Goal: Information Seeking & Learning: Learn about a topic

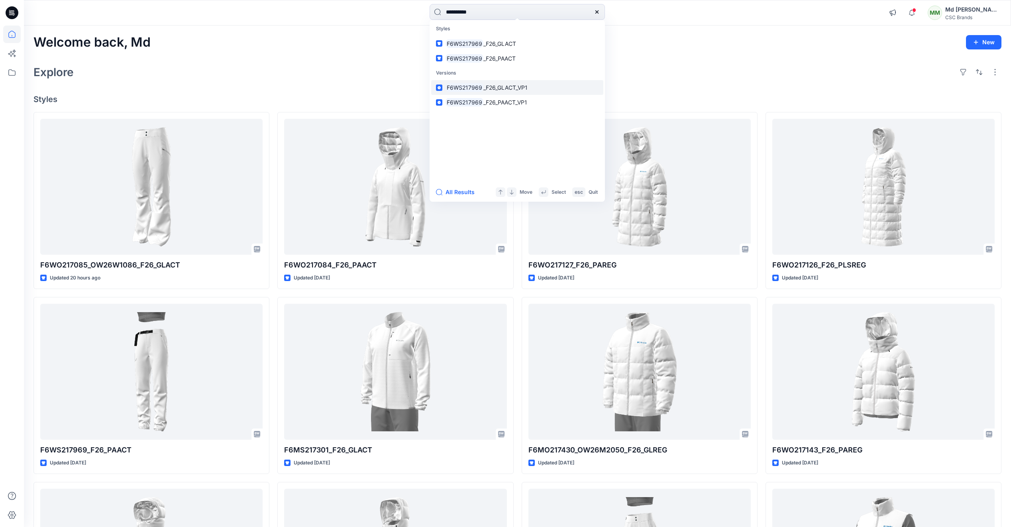
type input "**********"
click at [488, 84] on span "_F26_GLACT_VP1" at bounding box center [505, 87] width 44 height 7
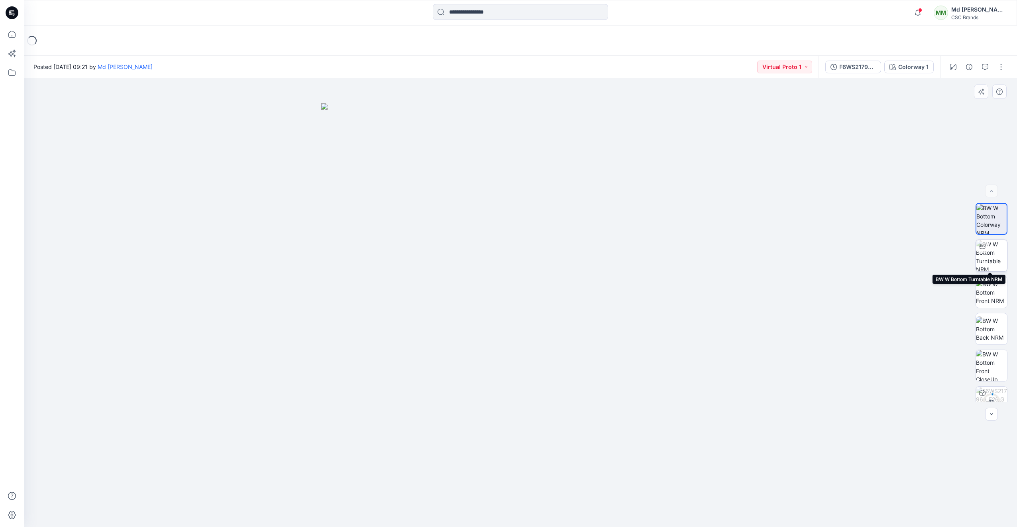
click at [987, 262] on img at bounding box center [990, 255] width 31 height 31
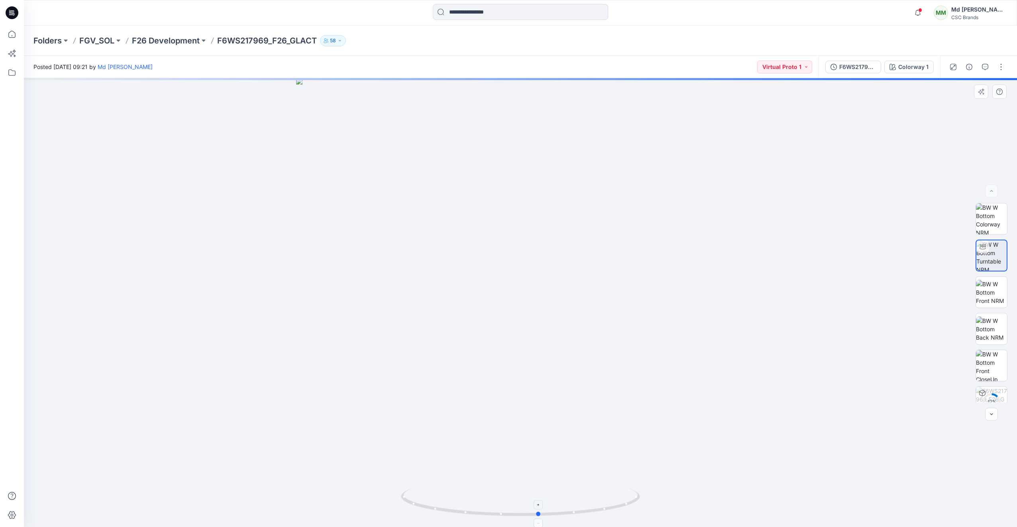
drag, startPoint x: 543, startPoint y: 516, endPoint x: 562, endPoint y: 488, distance: 33.9
click at [562, 488] on icon at bounding box center [521, 503] width 241 height 30
drag, startPoint x: 576, startPoint y: 513, endPoint x: 501, endPoint y: 509, distance: 74.6
click at [501, 509] on icon at bounding box center [521, 503] width 241 height 30
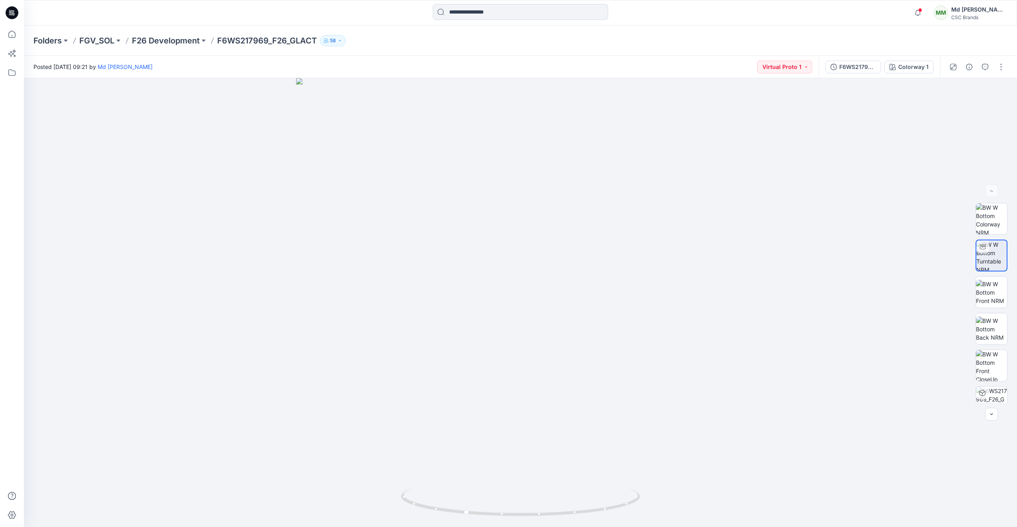
click at [19, 11] on div at bounding box center [11, 12] width 25 height 25
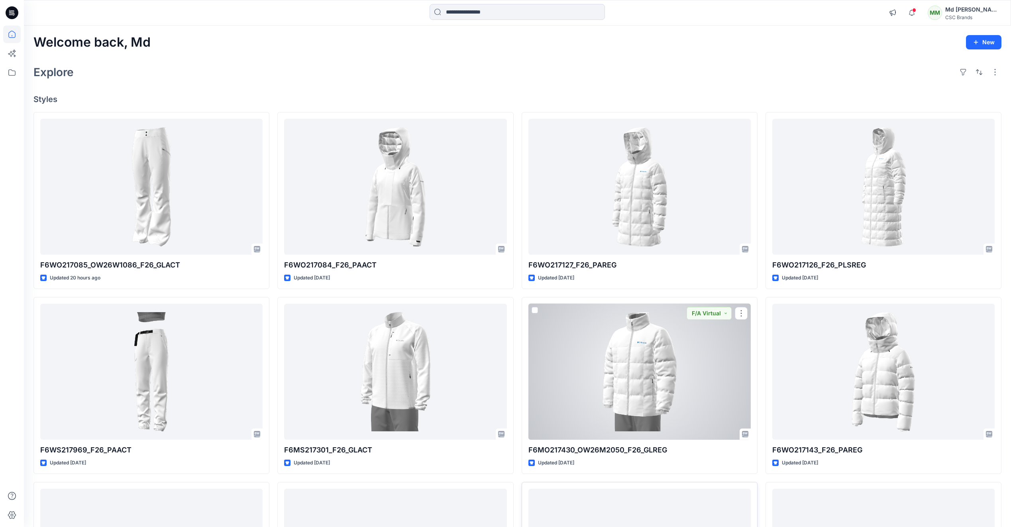
scroll to position [159, 0]
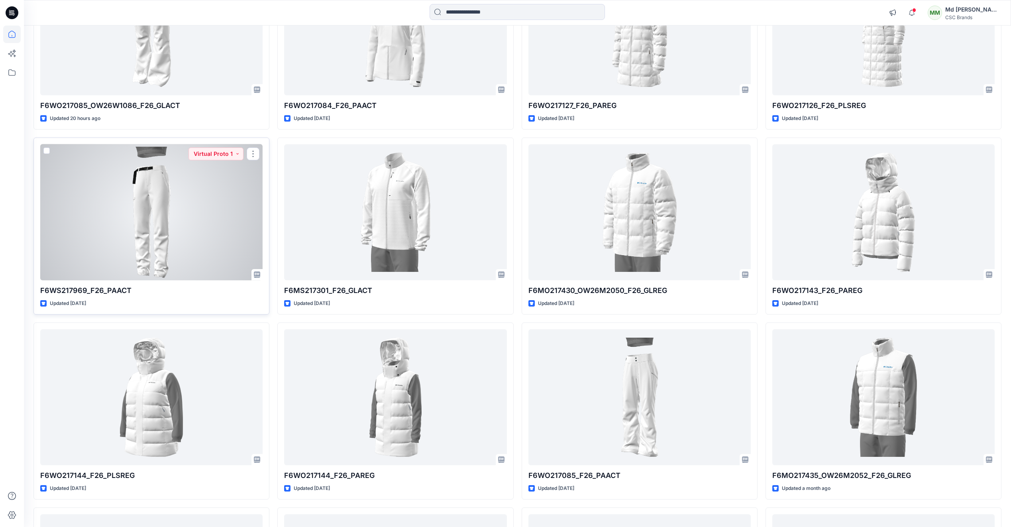
click at [157, 215] on div at bounding box center [151, 212] width 222 height 136
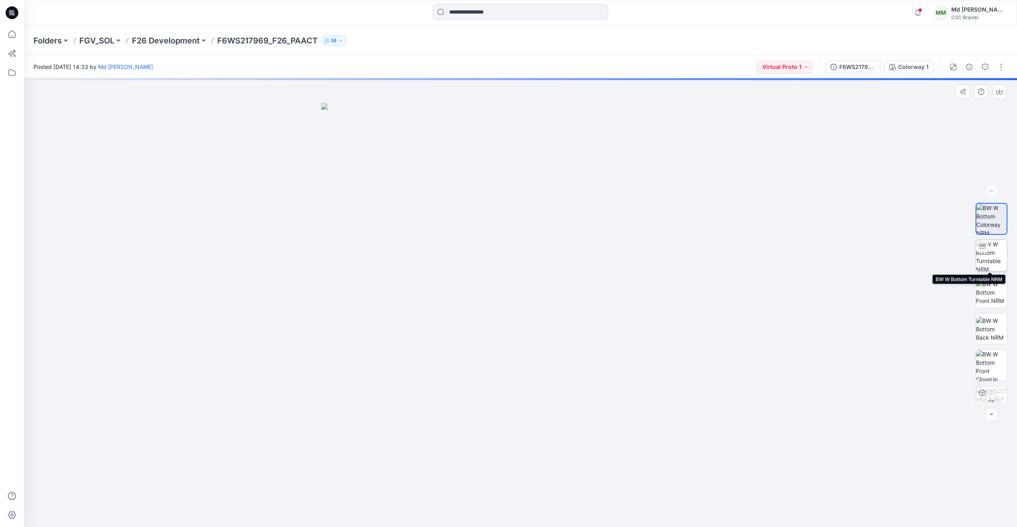
click at [984, 260] on img at bounding box center [990, 255] width 31 height 31
drag, startPoint x: 597, startPoint y: 511, endPoint x: 473, endPoint y: 504, distance: 124.5
click at [473, 504] on icon at bounding box center [521, 503] width 241 height 30
drag, startPoint x: 507, startPoint y: 517, endPoint x: 531, endPoint y: 523, distance: 24.2
click at [531, 523] on div at bounding box center [520, 302] width 993 height 449
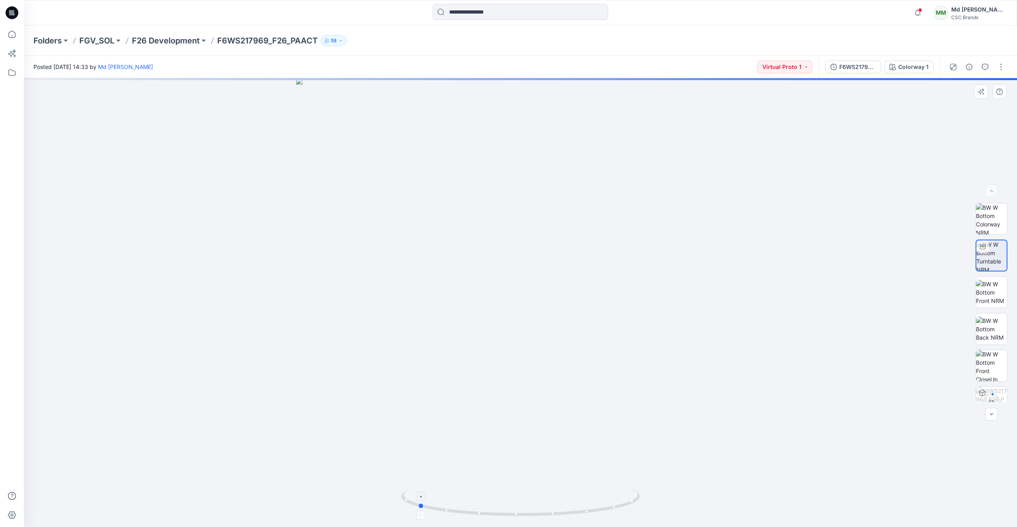
drag, startPoint x: 524, startPoint y: 515, endPoint x: 520, endPoint y: 513, distance: 4.5
click at [520, 513] on icon at bounding box center [521, 503] width 241 height 30
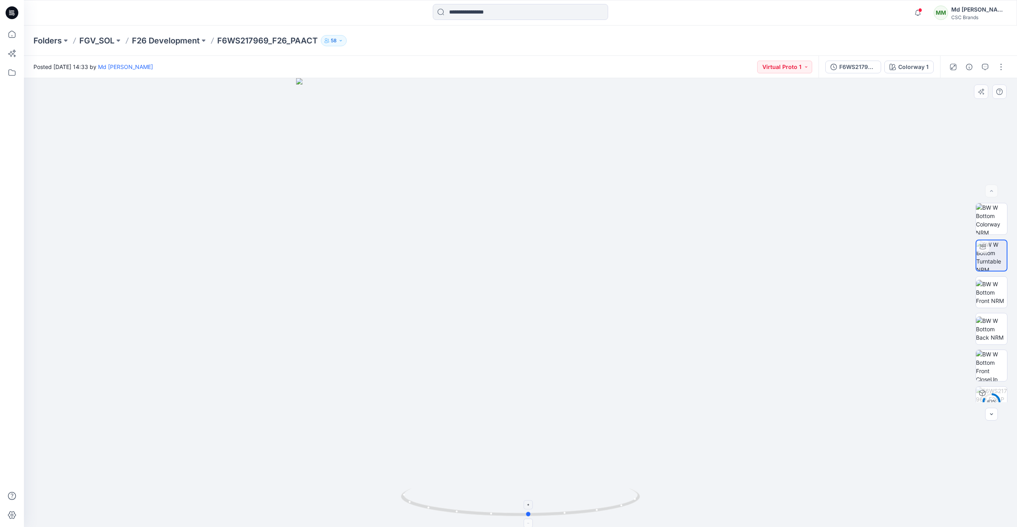
drag, startPoint x: 506, startPoint y: 517, endPoint x: 616, endPoint y: 495, distance: 112.3
click at [616, 495] on icon at bounding box center [521, 503] width 241 height 30
